Goal: Task Accomplishment & Management: Use online tool/utility

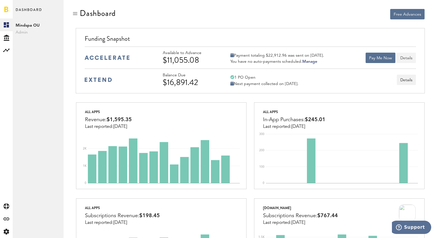
click at [410, 58] on button "Details" at bounding box center [406, 58] width 19 height 10
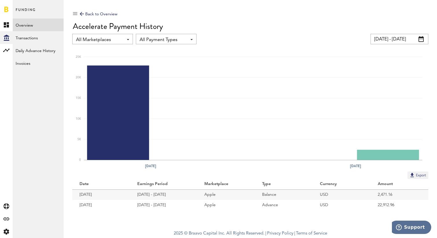
click at [384, 32] on div "Back to Overview Accelerate Payment History All Marketplaces All Marketplaces A…" at bounding box center [250, 27] width 356 height 36
click at [385, 38] on input "[DATE] - [DATE]" at bounding box center [400, 39] width 58 height 10
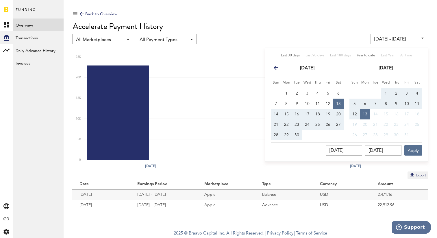
click at [364, 56] on span "Year to date" at bounding box center [366, 55] width 19 height 3
type input "[DATE] - [DATE]"
type input "[DATE]"
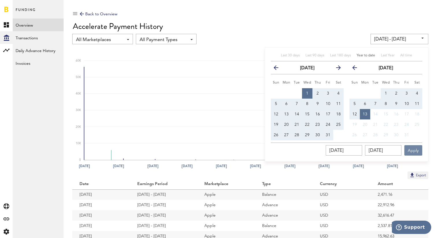
click at [413, 148] on button "Apply" at bounding box center [414, 150] width 18 height 10
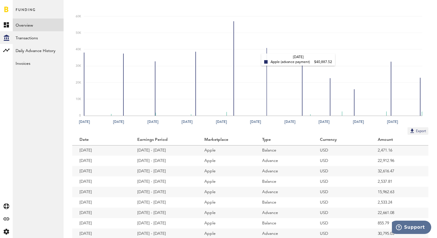
scroll to position [61, 0]
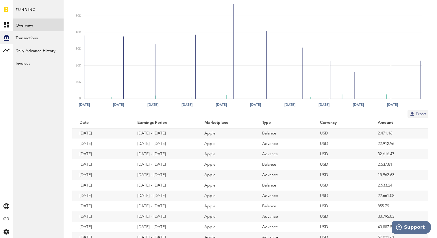
click at [418, 116] on button "Export" at bounding box center [418, 114] width 21 height 8
click at [138, 115] on div "Export" at bounding box center [250, 114] width 356 height 8
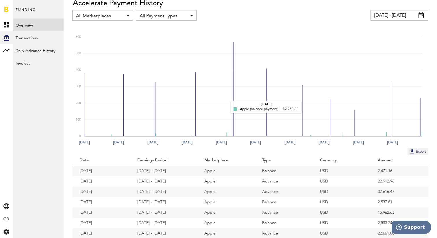
scroll to position [25, 0]
